Goal: Browse casually: Explore the website without a specific task or goal

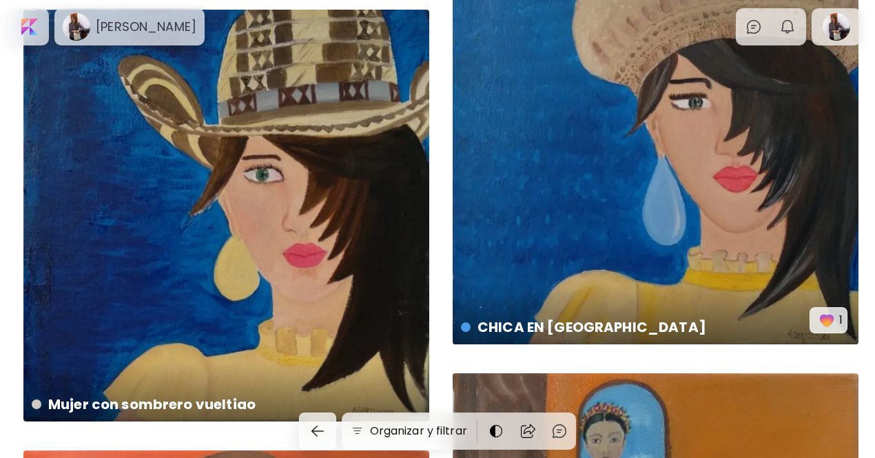
scroll to position [5964, 0]
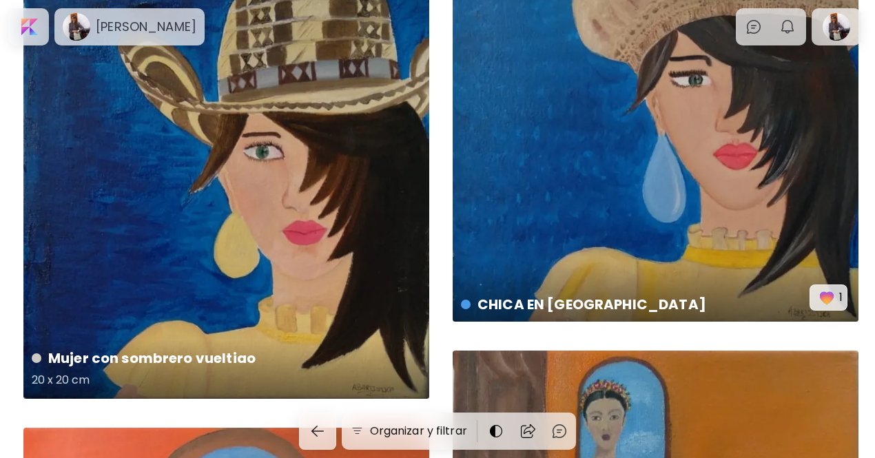
click at [213, 176] on div "Mujer con sombrero vueltiao 20 x 20 cm" at bounding box center [226, 193] width 406 height 412
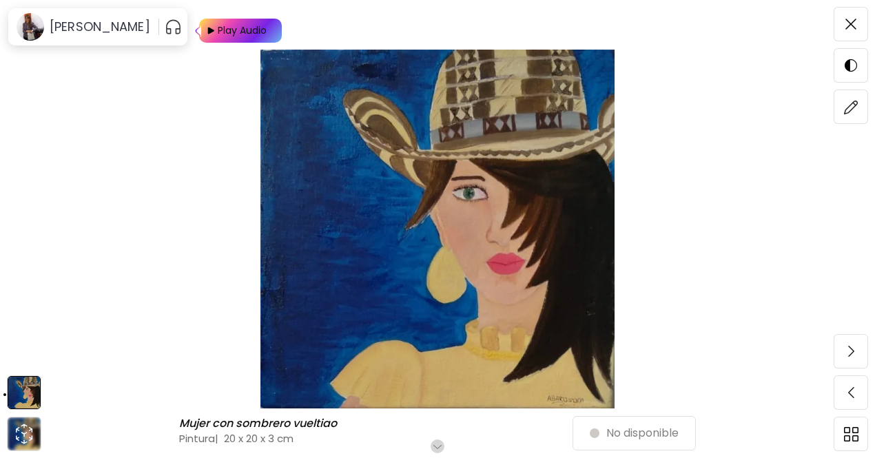
click at [408, 214] on img at bounding box center [437, 229] width 759 height 359
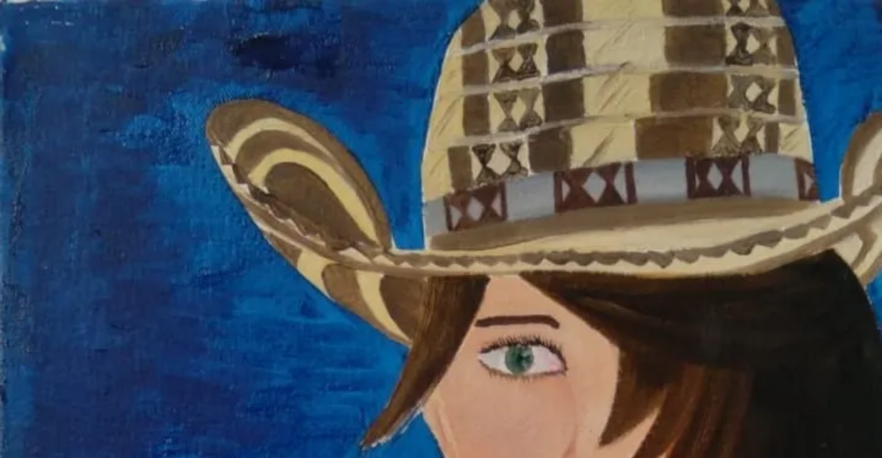
click at [748, 105] on img at bounding box center [441, 448] width 882 height 896
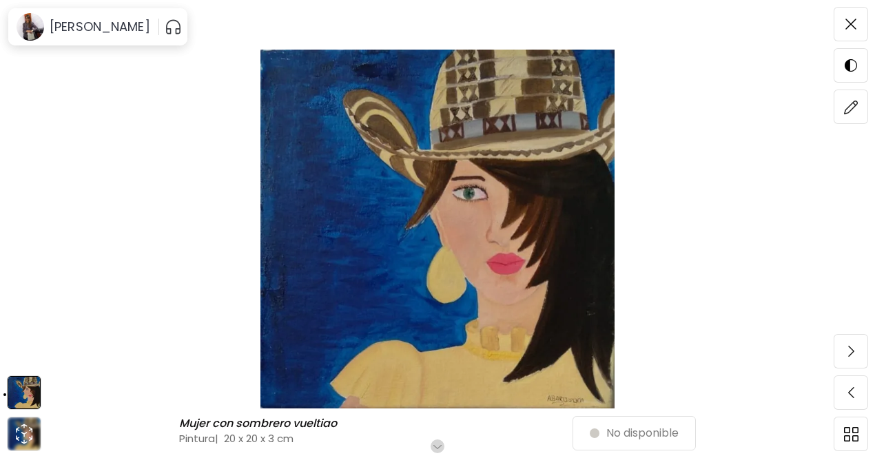
click at [489, 289] on img at bounding box center [437, 229] width 759 height 359
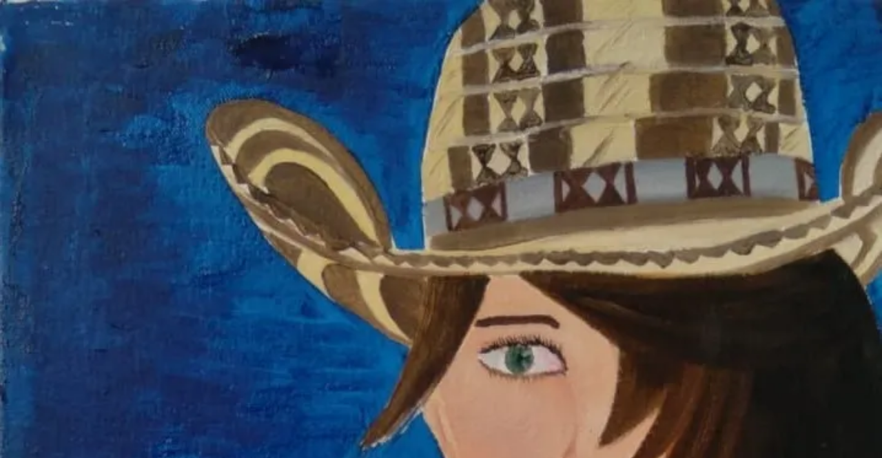
drag, startPoint x: 489, startPoint y: 289, endPoint x: 385, endPoint y: 294, distance: 104.2
click at [385, 294] on img at bounding box center [441, 448] width 882 height 896
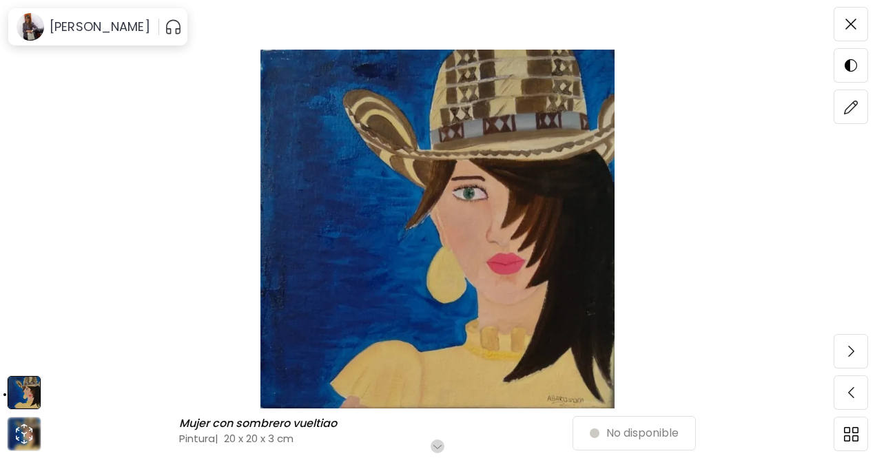
click at [540, 170] on img at bounding box center [437, 229] width 759 height 359
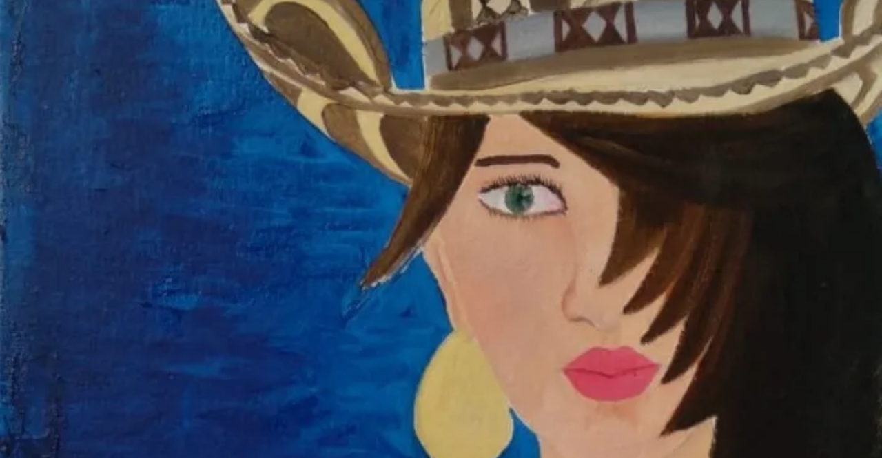
click at [611, 271] on img at bounding box center [441, 287] width 882 height 896
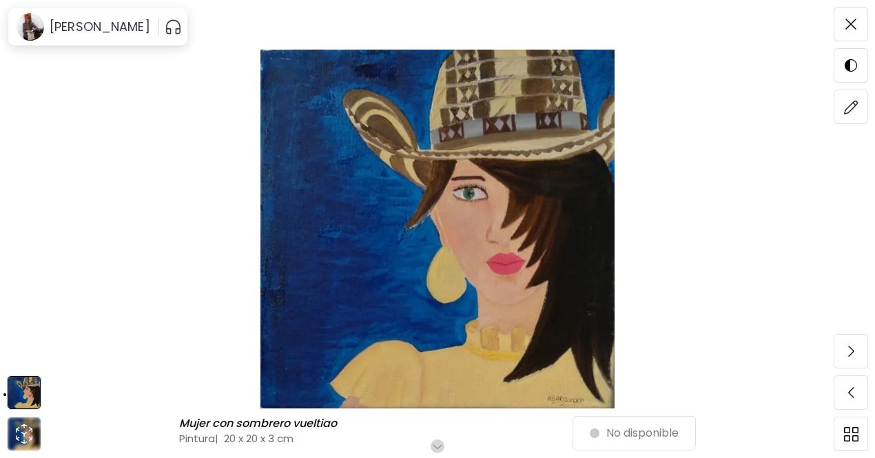
click at [15, 398] on img at bounding box center [24, 393] width 32 height 32
click at [30, 432] on icon "animation" at bounding box center [24, 434] width 22 height 22
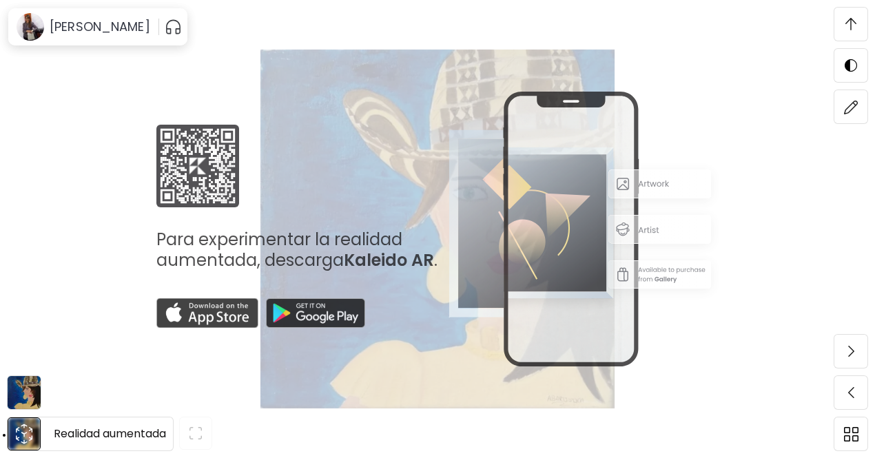
scroll to position [491, 0]
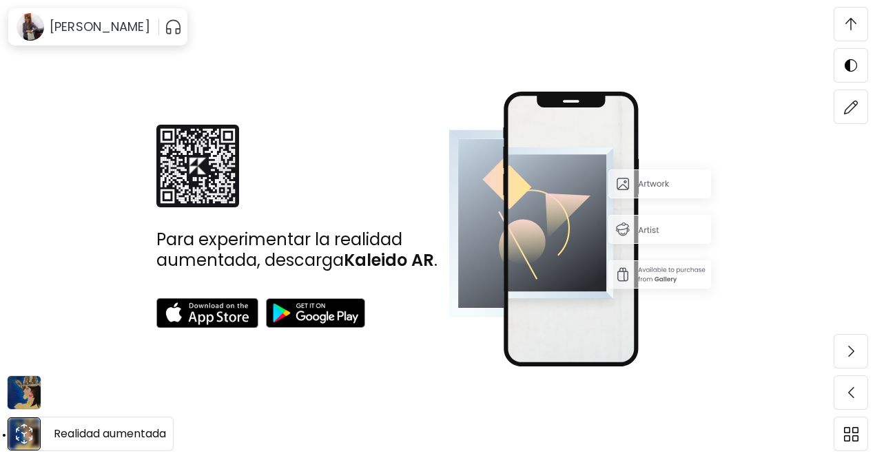
click at [30, 432] on icon "animation" at bounding box center [24, 434] width 22 height 22
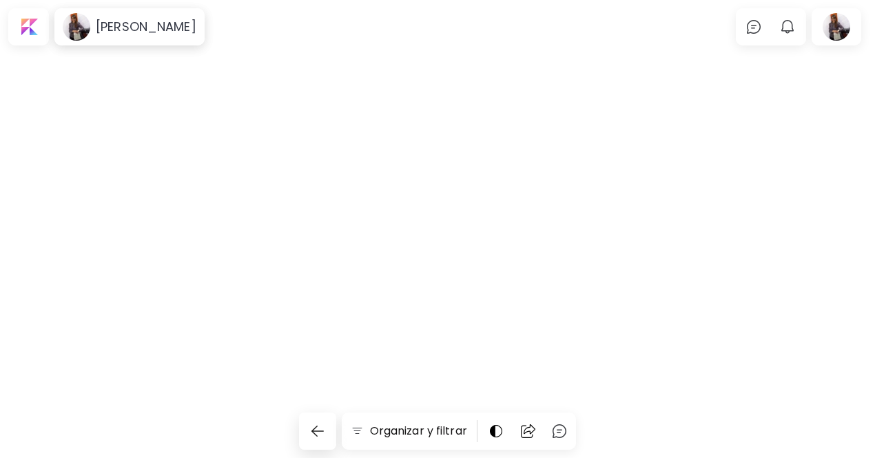
scroll to position [5964, 0]
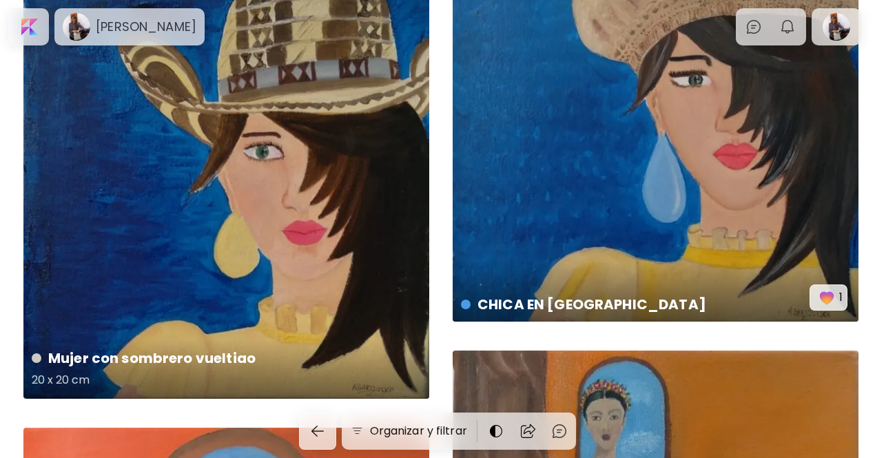
click at [150, 110] on div "Mujer con sombrero vueltiao 20 x 20 cm" at bounding box center [226, 193] width 406 height 412
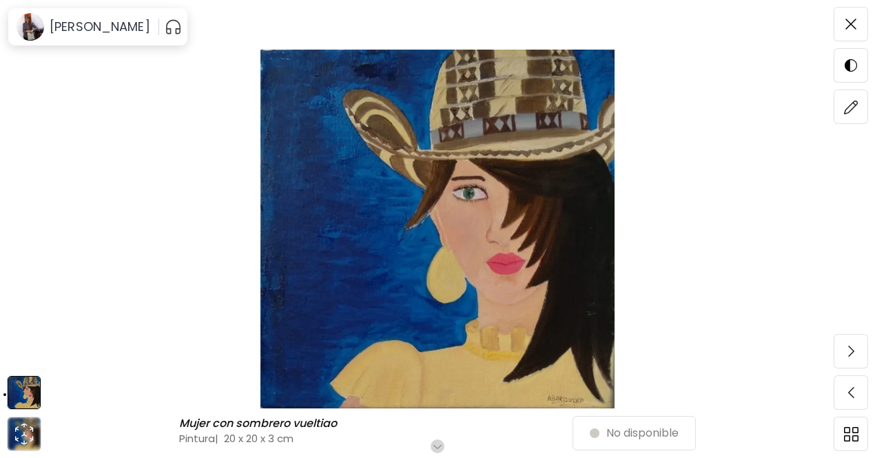
scroll to position [69, 0]
drag, startPoint x: 853, startPoint y: 185, endPoint x: 814, endPoint y: 150, distance: 52.7
click at [853, 185] on div "Mujer con sombrero vueltiao Mujer con sombrero vueltiao Pintura | 20 x 20 x 3 c…" at bounding box center [437, 229] width 875 height 458
click at [861, 148] on div "Mujer con sombrero vueltiao Mujer con sombrero vueltiao Pintura | 20 x 20 x 3 c…" at bounding box center [437, 229] width 875 height 458
click at [26, 199] on div "Mujer con sombrero vueltiao Mujer con sombrero vueltiao Pintura | 20 x 20 x 3 c…" at bounding box center [437, 229] width 875 height 458
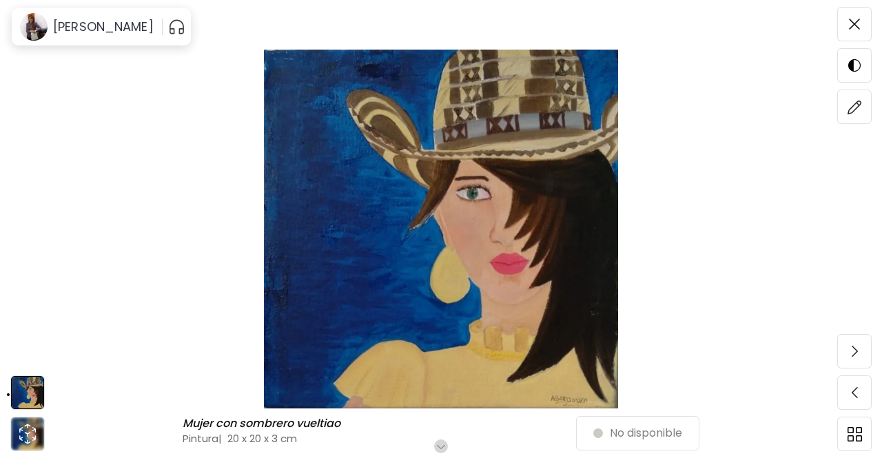
scroll to position [138, 0]
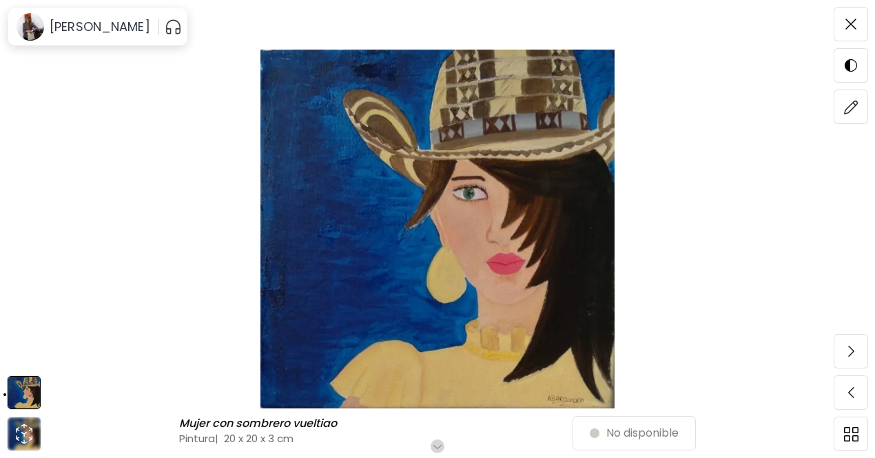
click at [749, 289] on img at bounding box center [437, 229] width 759 height 359
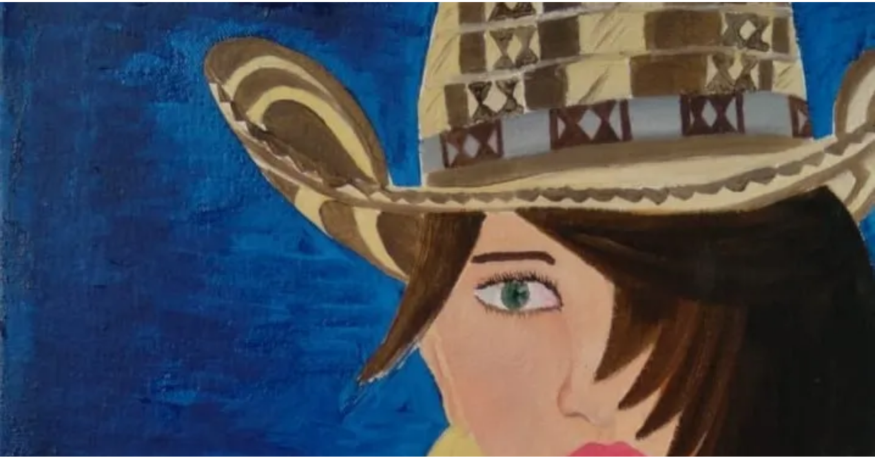
scroll to position [276, 0]
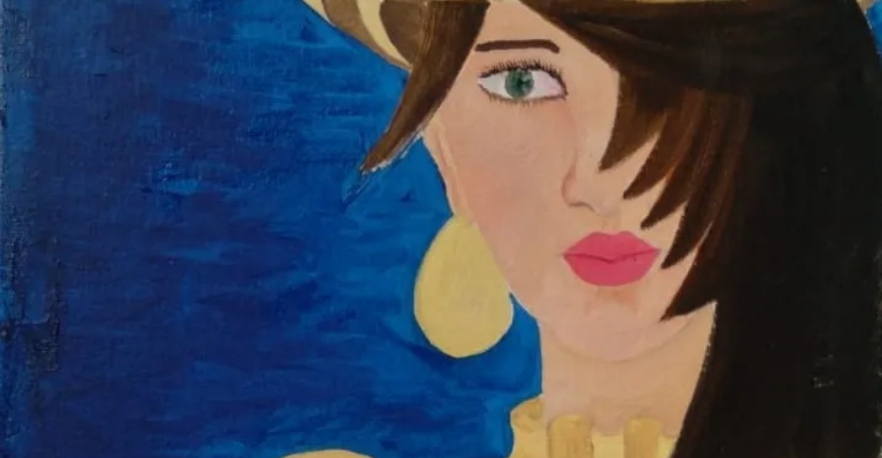
click at [396, 293] on img at bounding box center [441, 172] width 882 height 896
